Goal: Information Seeking & Learning: Learn about a topic

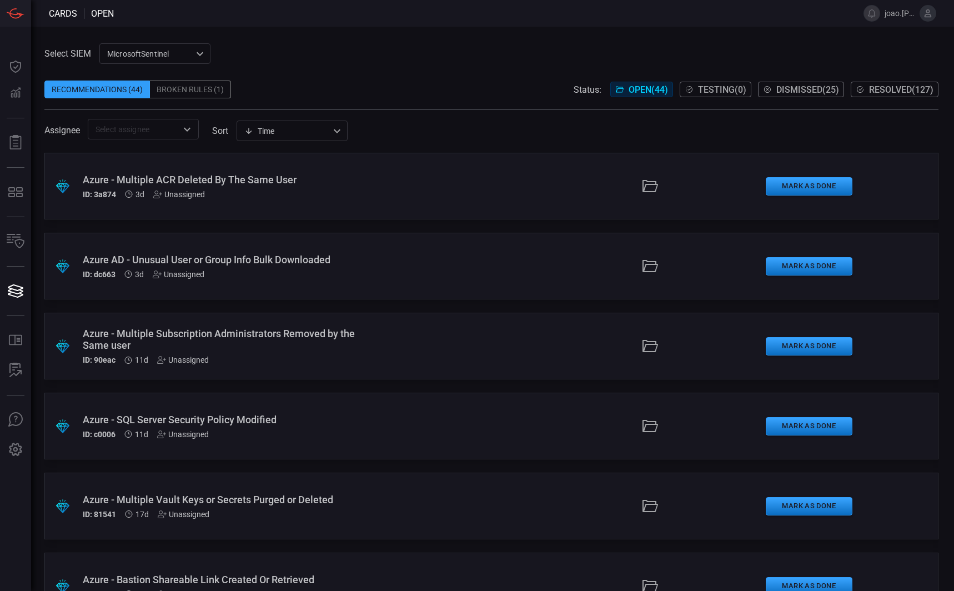
click at [155, 254] on div "Azure AD - Unusual User or Group Info Bulk Downloaded" at bounding box center [227, 260] width 289 height 12
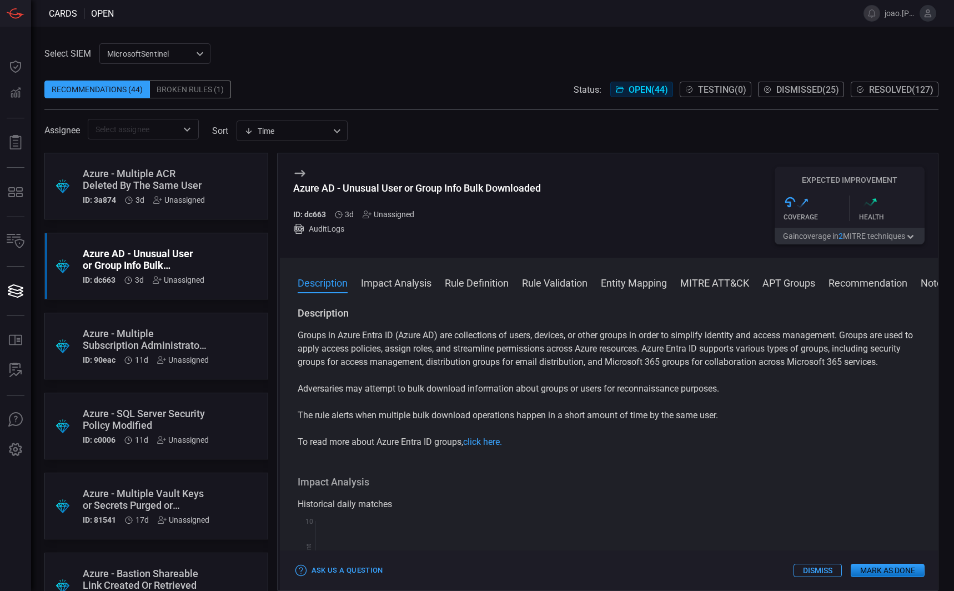
click at [313, 215] on h5 "ID: dc663" at bounding box center [309, 214] width 33 height 9
copy h5 "dc663"
click at [494, 283] on button "Rule Definition" at bounding box center [477, 281] width 64 height 13
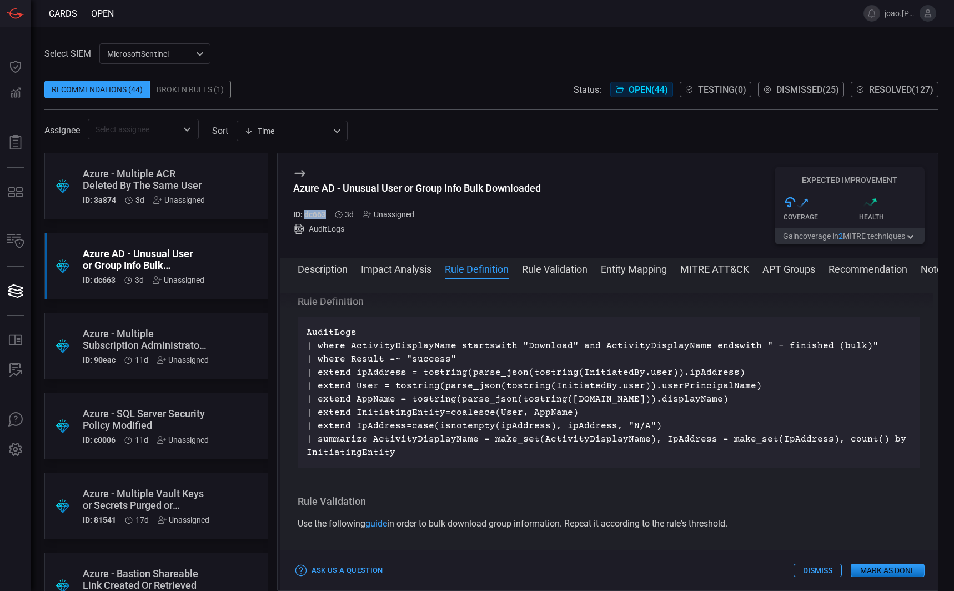
scroll to position [361, 0]
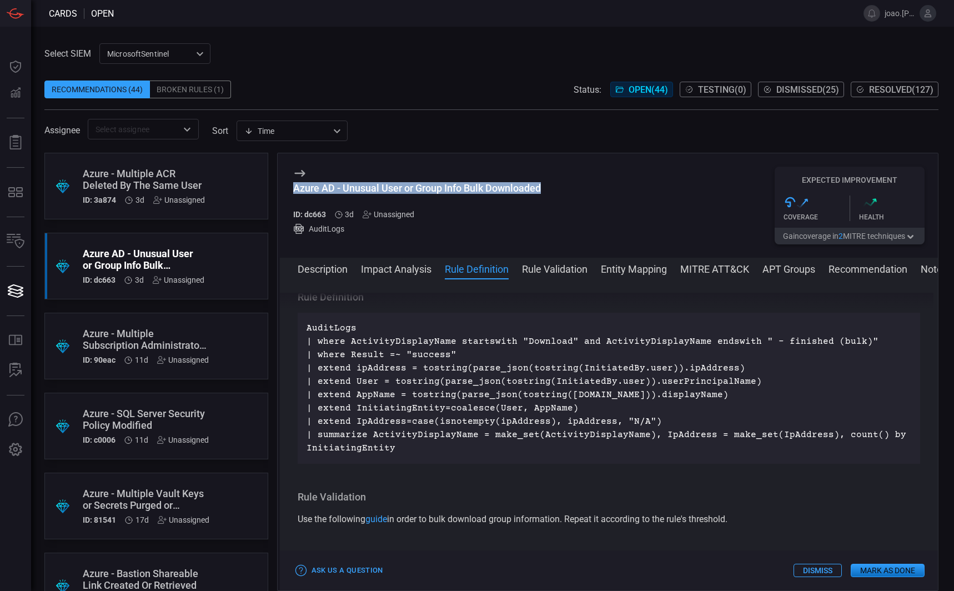
drag, startPoint x: 289, startPoint y: 190, endPoint x: 552, endPoint y: 189, distance: 263.7
click at [552, 189] on div "Azure AD - Unusual User or Group Info Bulk Downloaded ID: dc663 3d Unassigned A…" at bounding box center [609, 205] width 658 height 104
copy div "Azure AD - Unusual User or Group Info Bulk Downloaded"
click at [184, 175] on div "Azure - Multiple ACR Deleted By The Same User" at bounding box center [144, 179] width 122 height 23
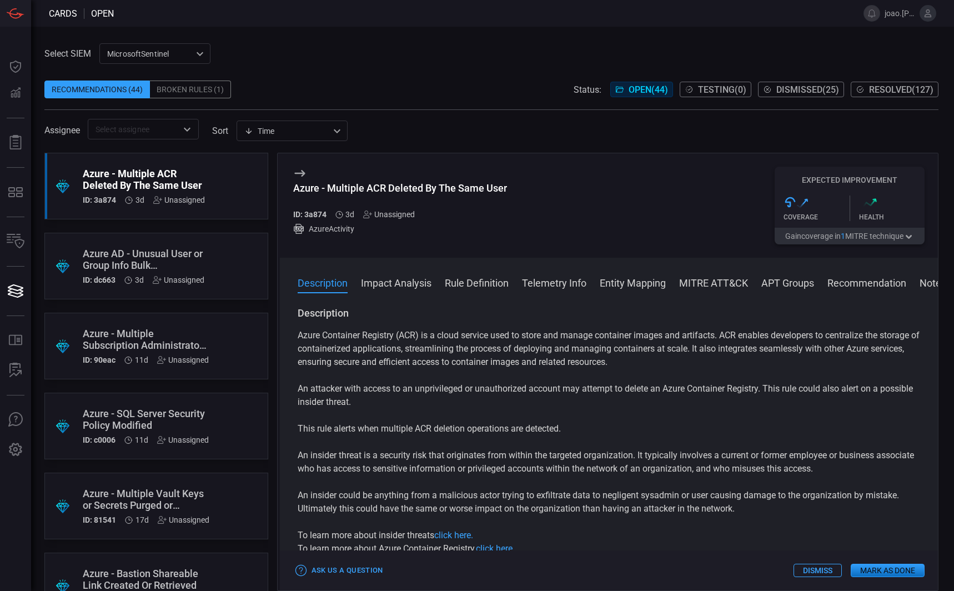
click at [315, 215] on h5 "ID: 3a874" at bounding box center [309, 214] width 33 height 9
copy h5 "3a874"
click at [478, 288] on button "Rule Definition" at bounding box center [477, 281] width 64 height 13
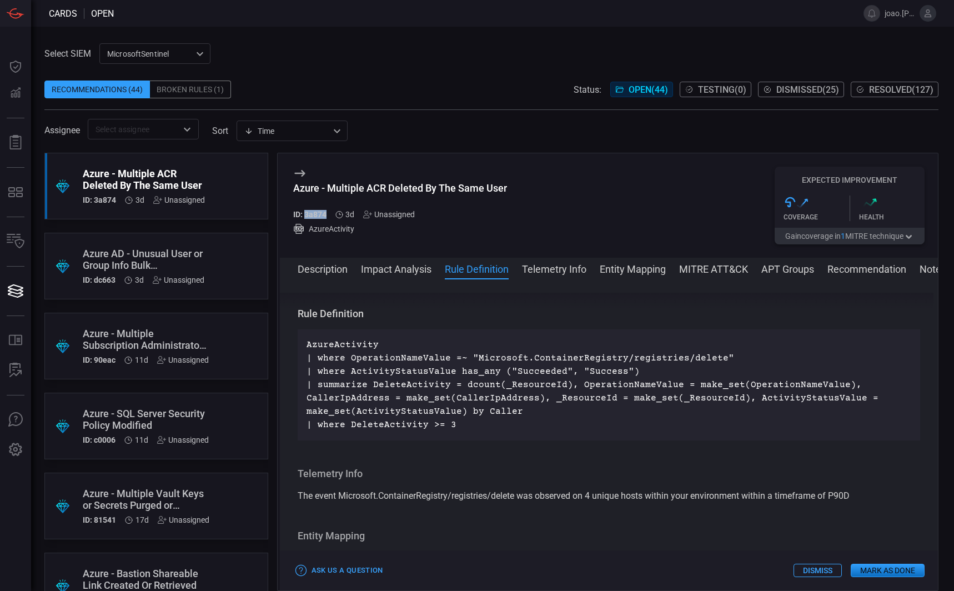
scroll to position [767, 0]
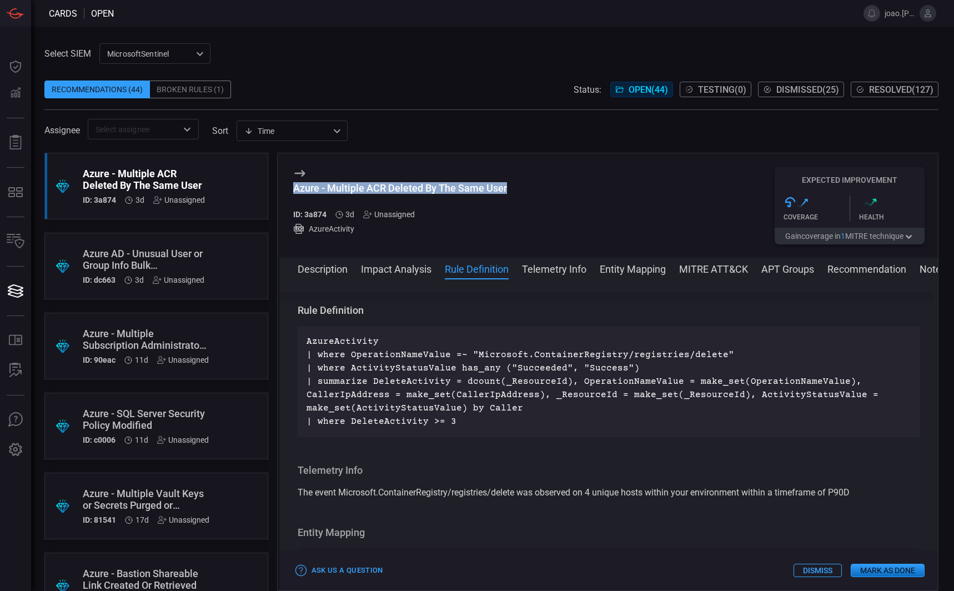
drag, startPoint x: 295, startPoint y: 184, endPoint x: 516, endPoint y: 191, distance: 221.6
click at [516, 191] on div "Azure - Multiple ACR Deleted By The Same User ID: 3a874 3d Unassigned AzureActi…" at bounding box center [609, 205] width 658 height 104
copy div "Azure - Multiple ACR Deleted By The Same User"
